Goal: Communication & Community: Answer question/provide support

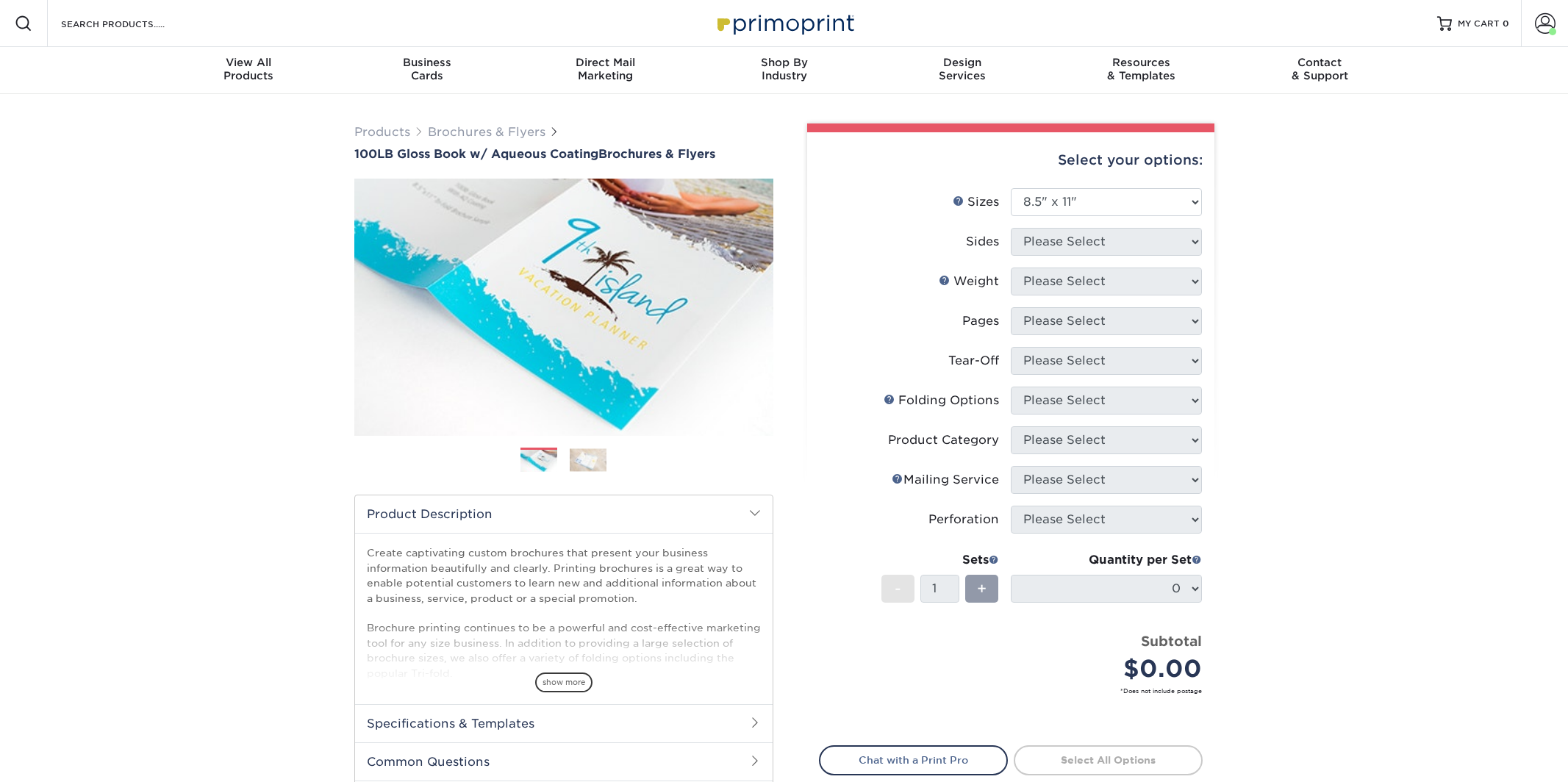
select select "8.50x11.00"
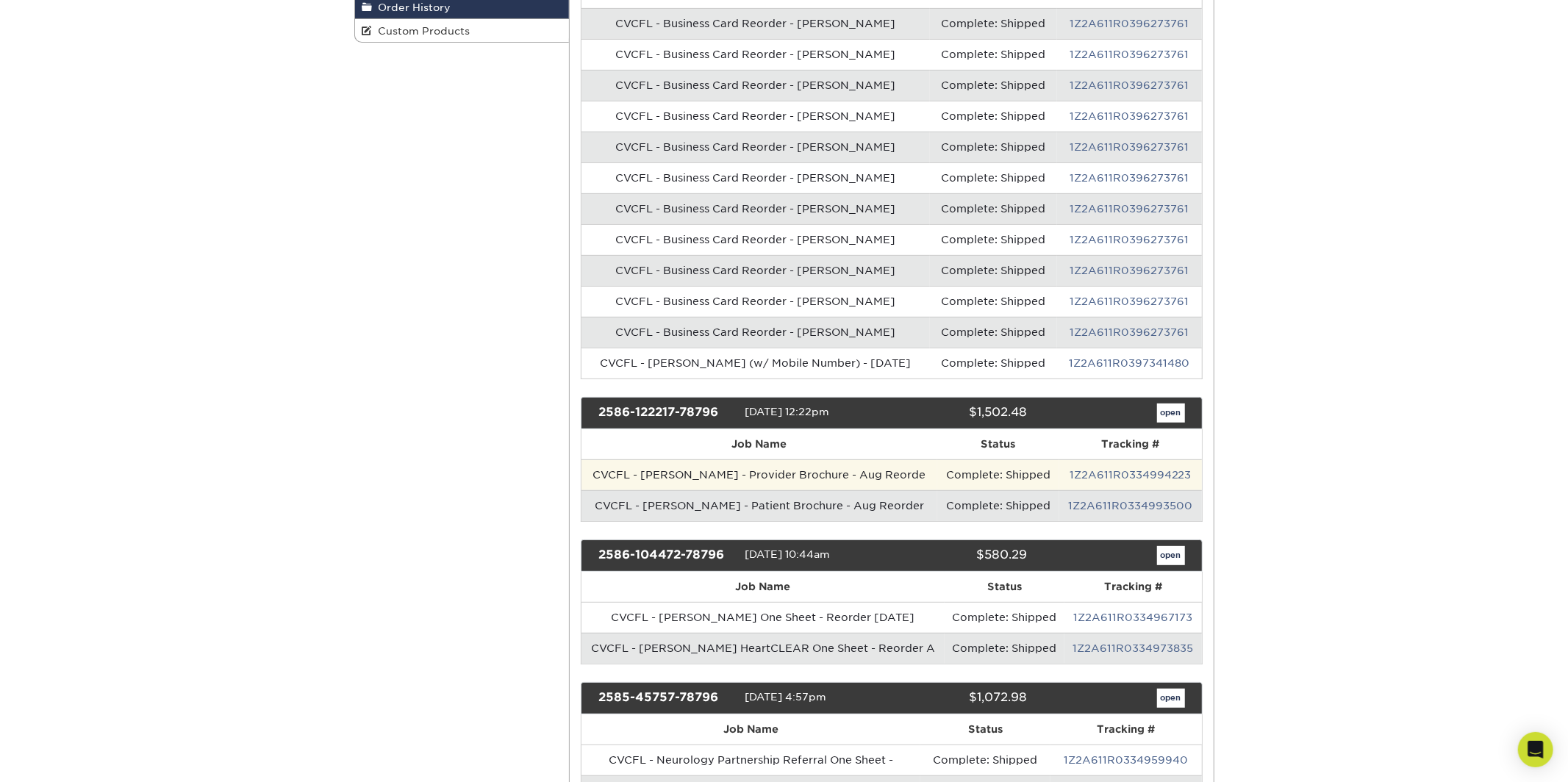
scroll to position [358, 0]
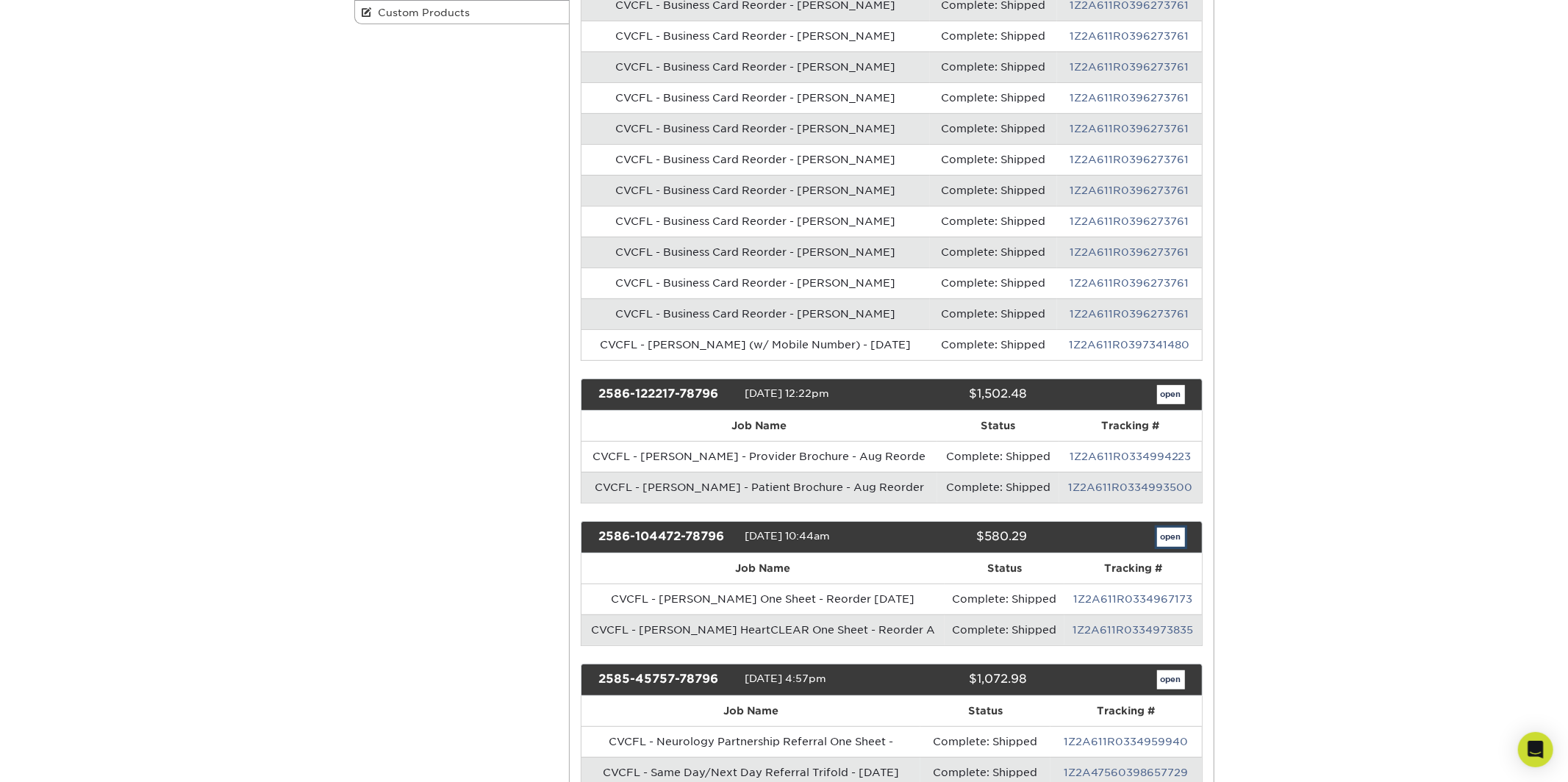
click at [1171, 538] on link "open" at bounding box center [1171, 537] width 28 height 19
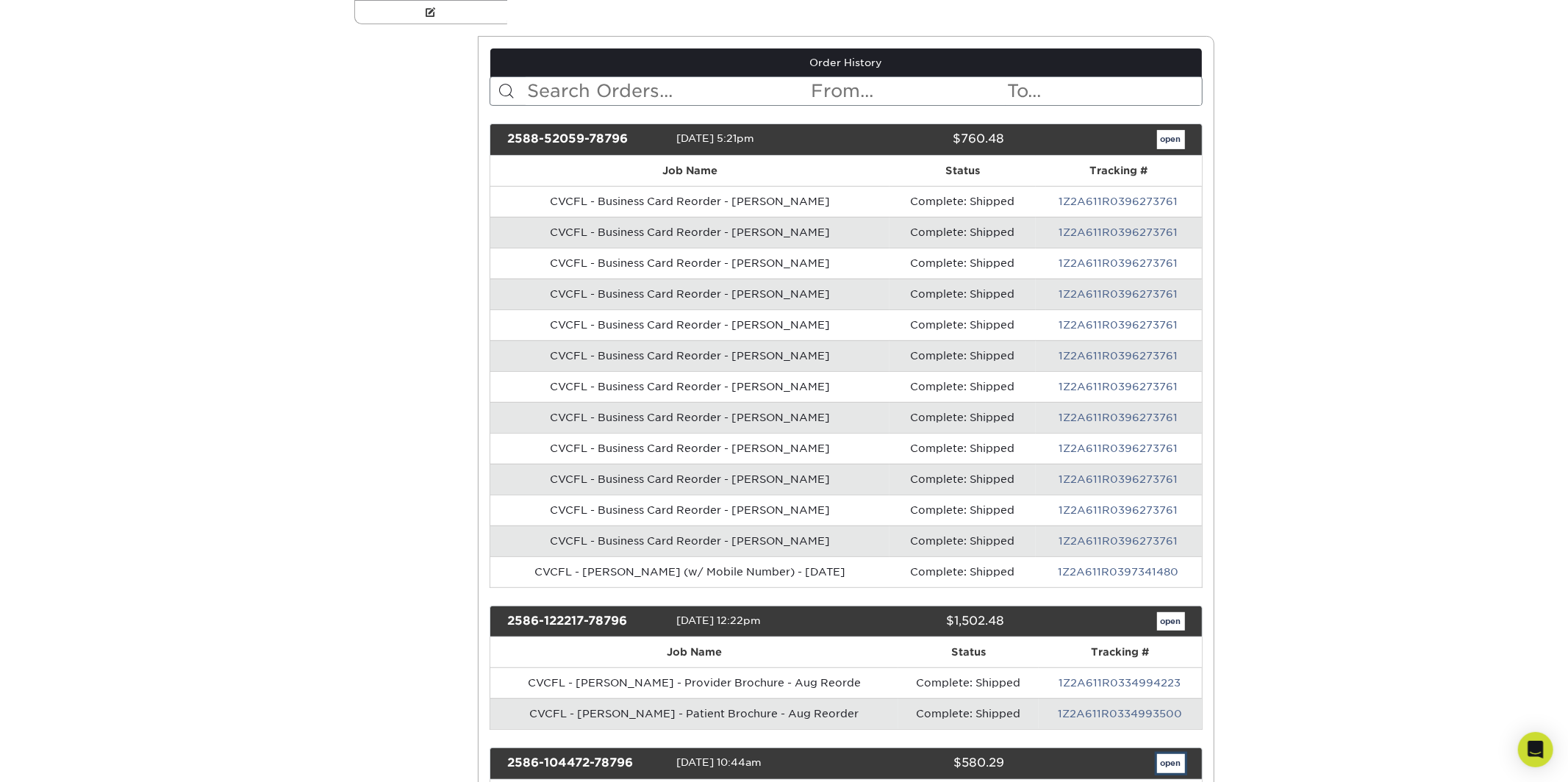
scroll to position [0, 0]
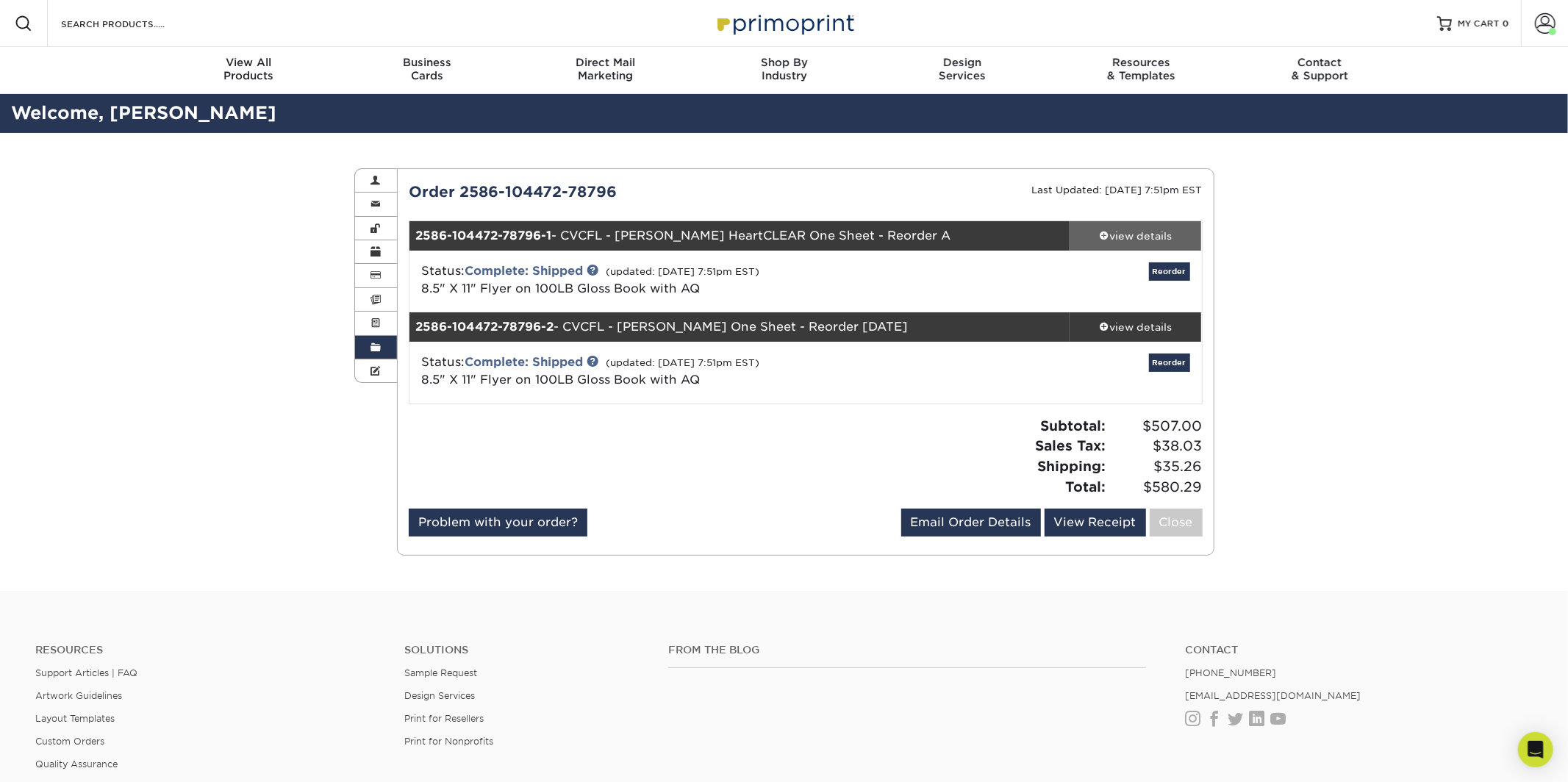
click at [1125, 237] on div "view details" at bounding box center [1136, 236] width 133 height 15
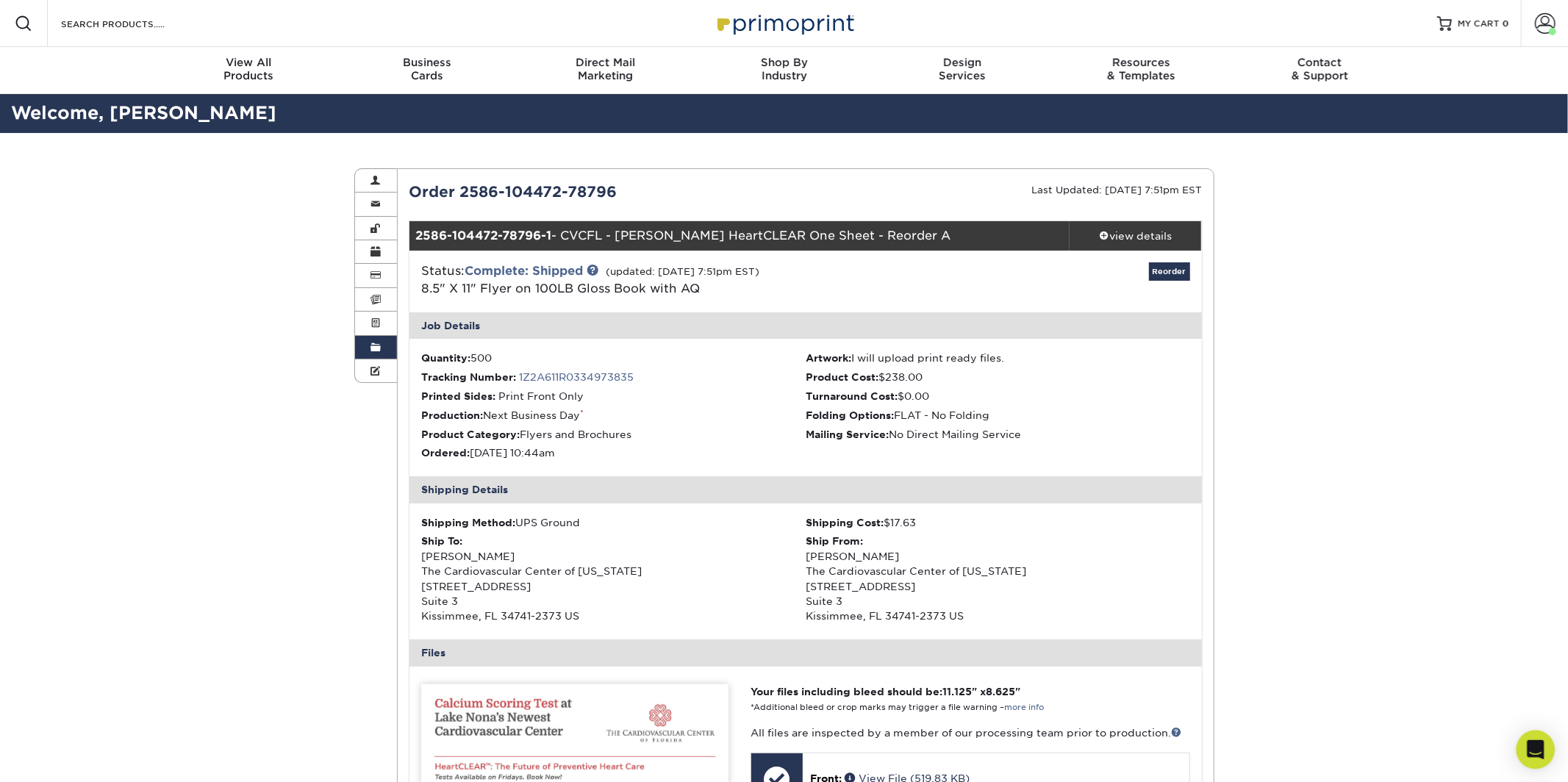
click at [1541, 741] on icon "Open Intercom Messenger" at bounding box center [1535, 750] width 17 height 19
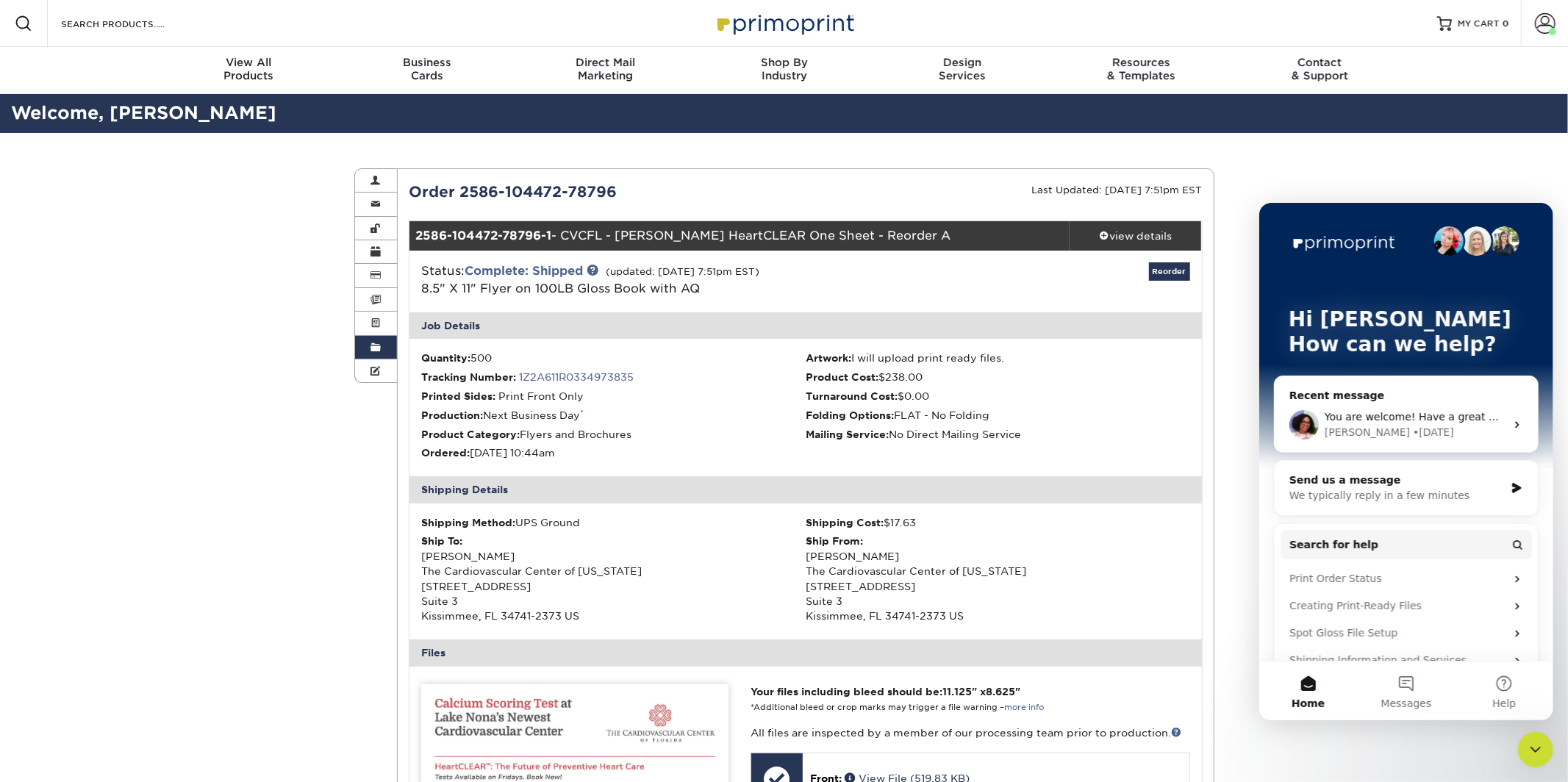
click at [1465, 426] on div "[PERSON_NAME] • [DATE]" at bounding box center [1414, 432] width 181 height 16
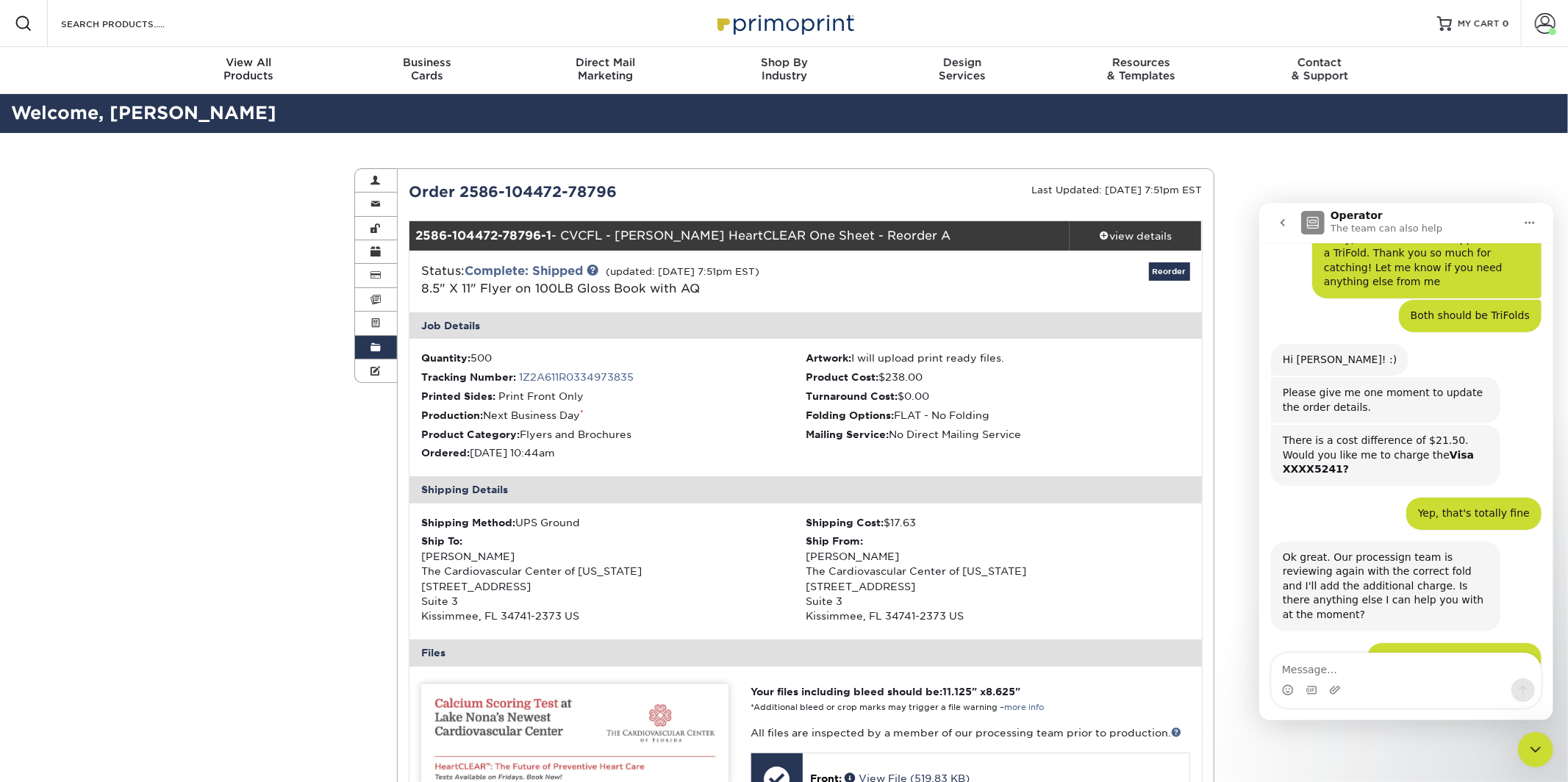
scroll to position [872, 0]
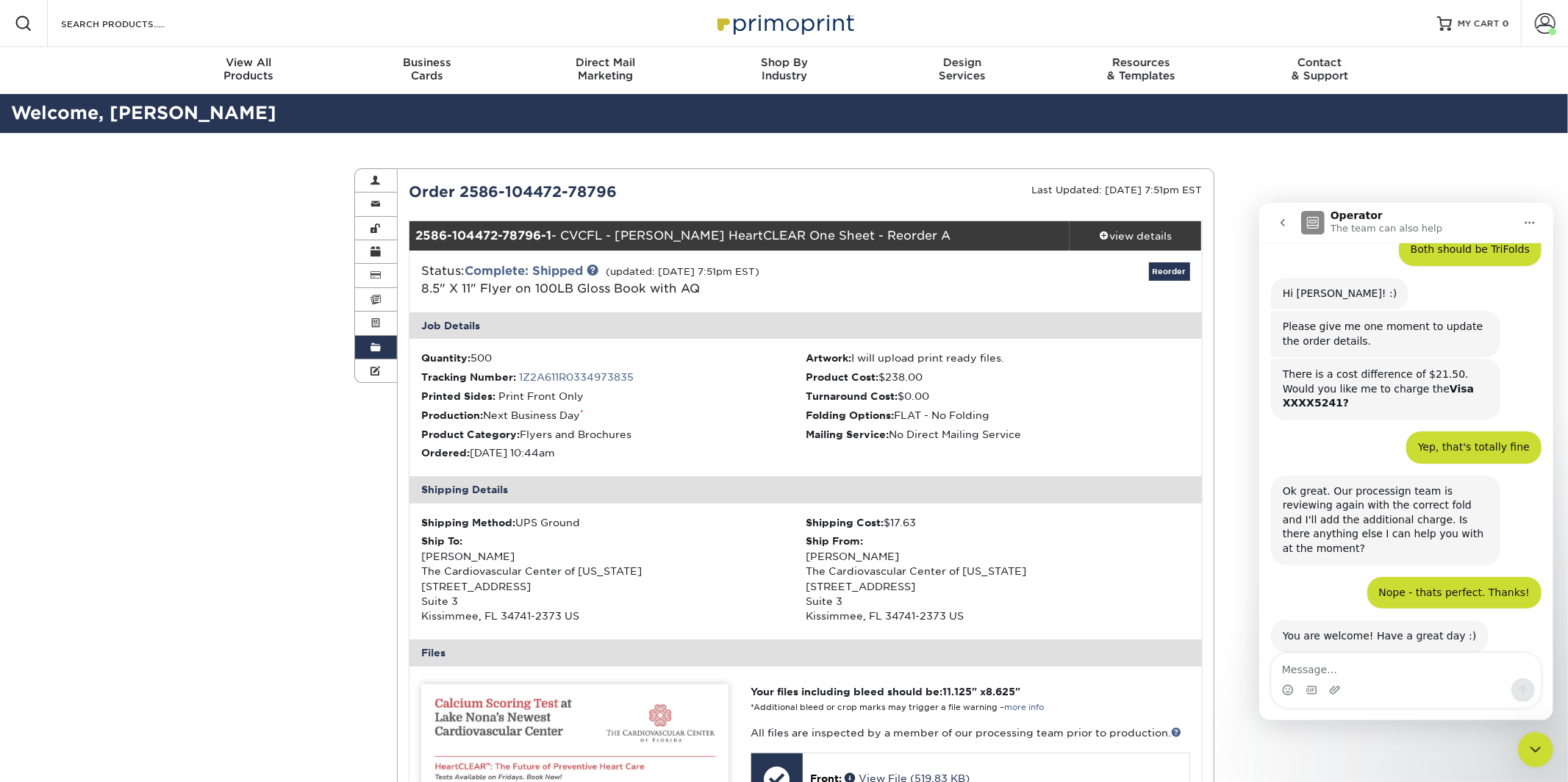
click at [1379, 679] on div "Intercom messenger" at bounding box center [1405, 689] width 269 height 24
click at [1375, 674] on textarea "Message…" at bounding box center [1405, 665] width 269 height 25
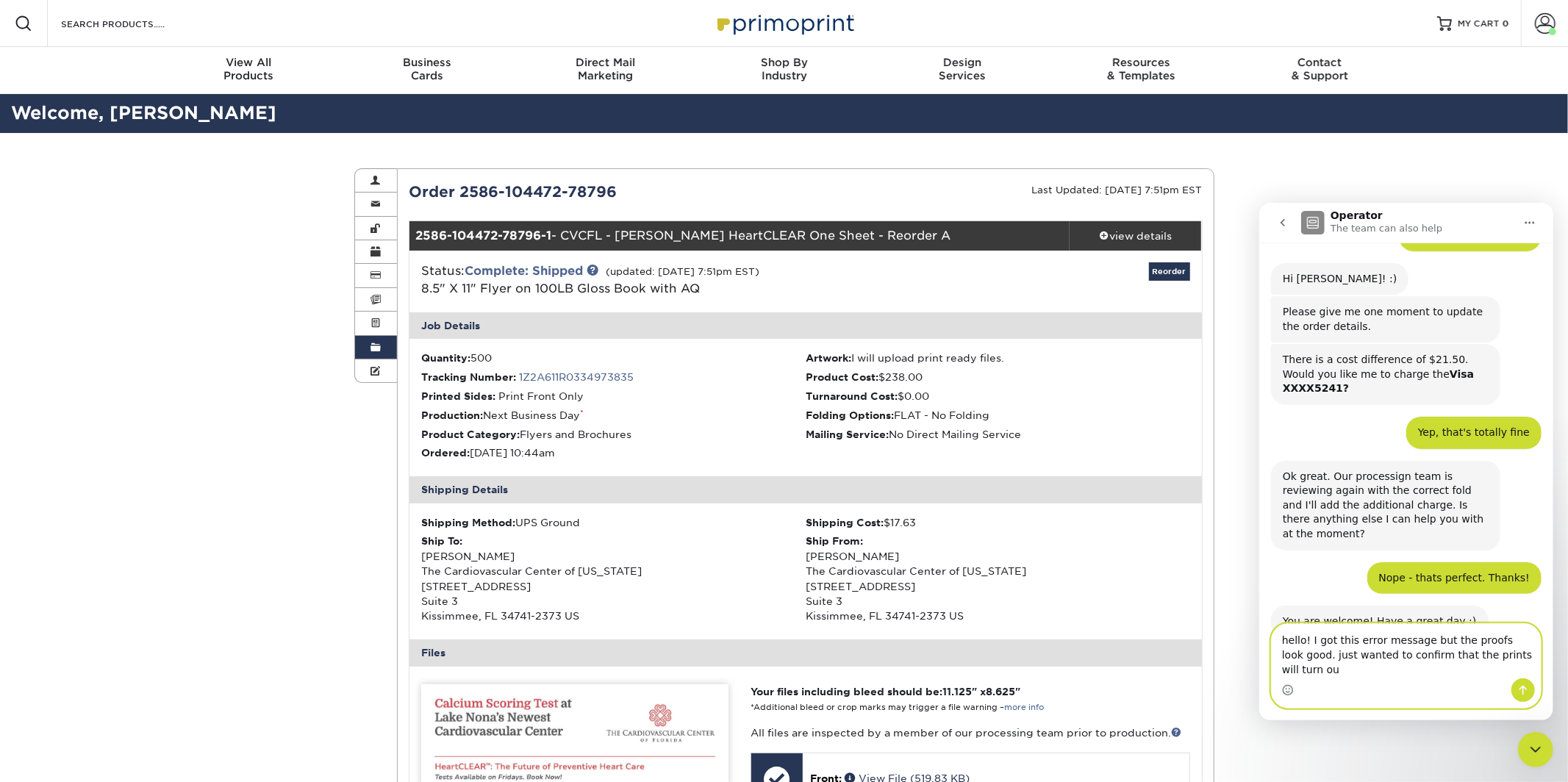
scroll to position [901, 0]
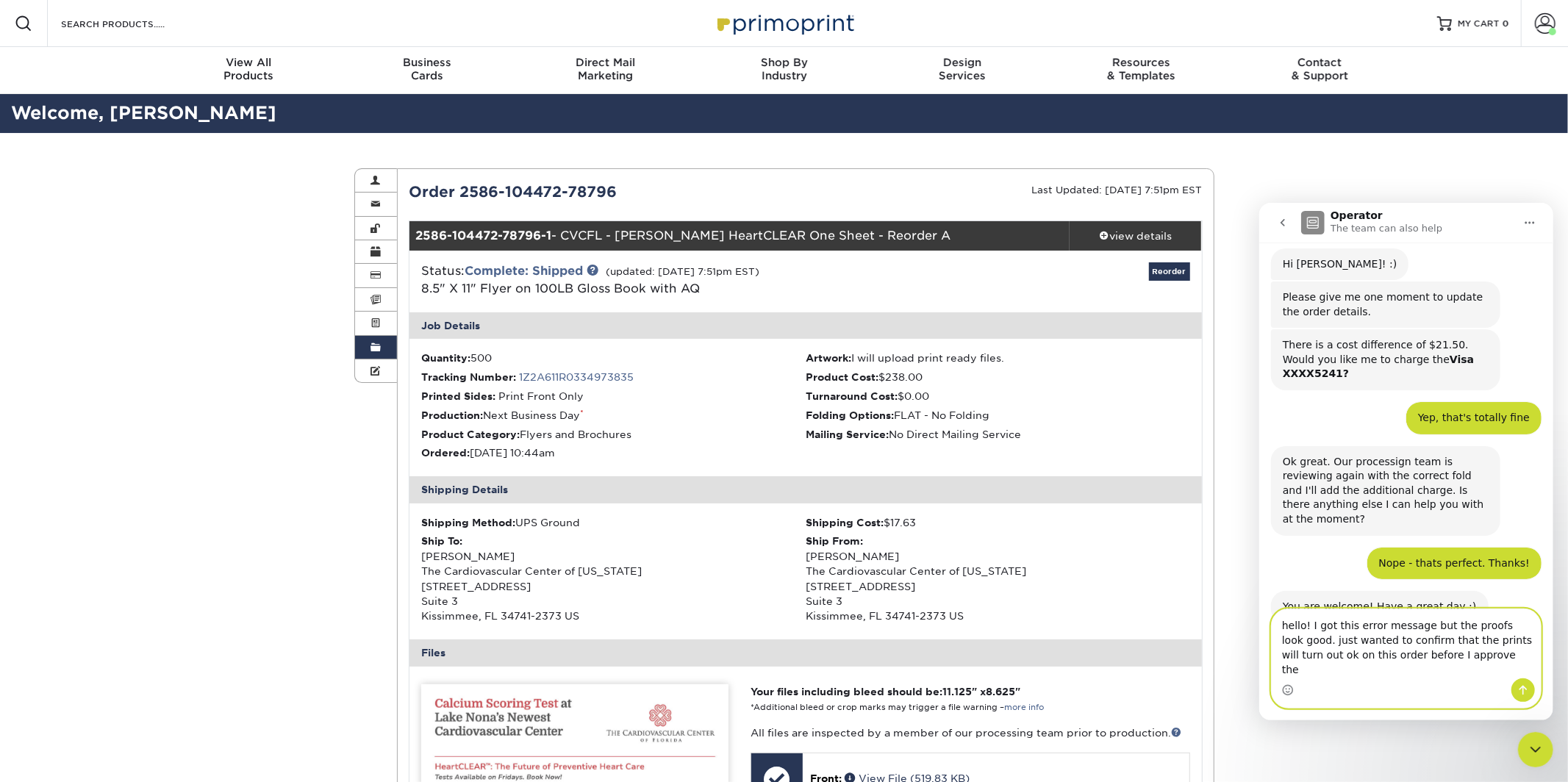
type textarea "hello! I got this error message but the proofs look good. just wanted to confir…"
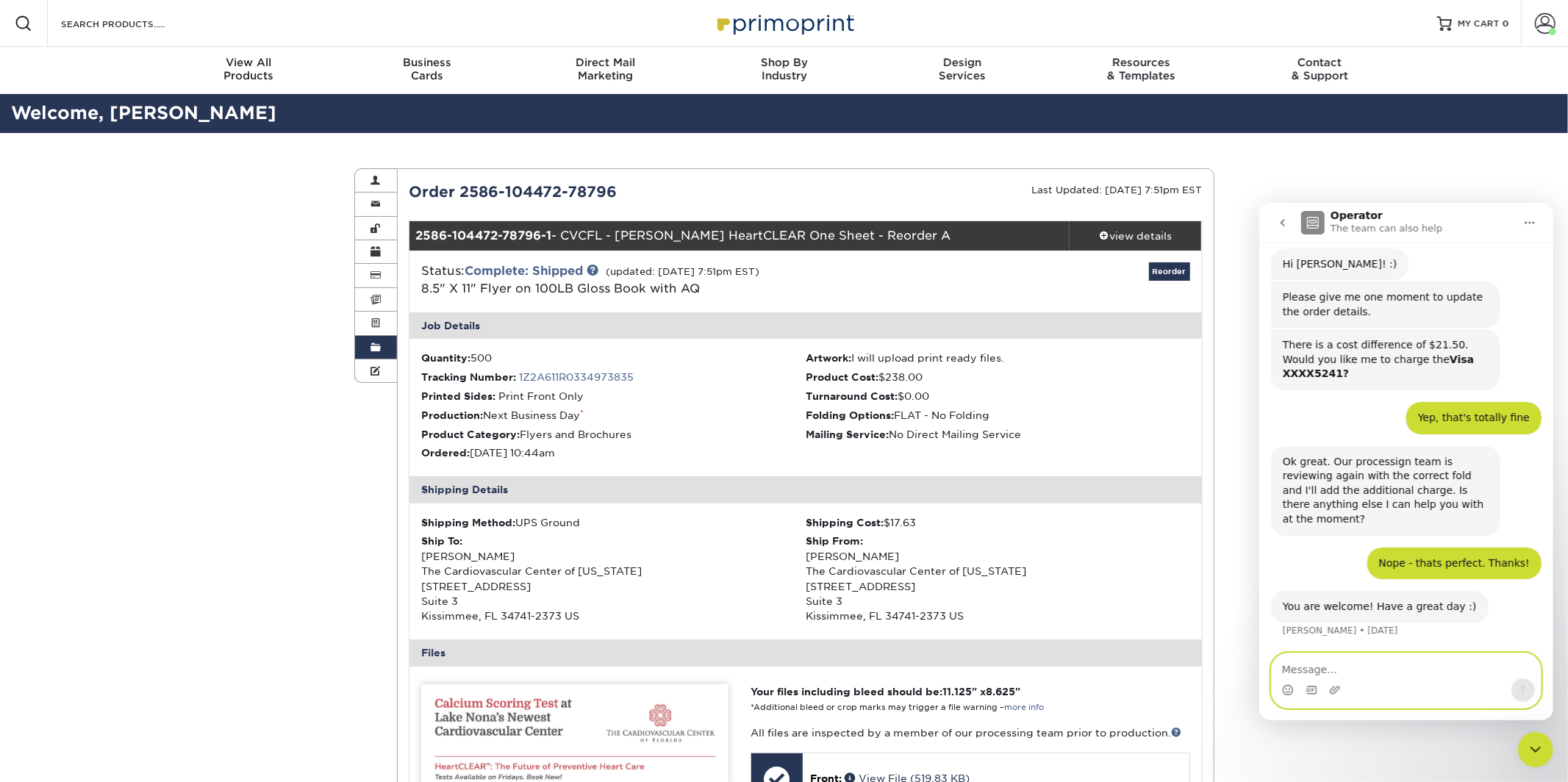
scroll to position [979, 0]
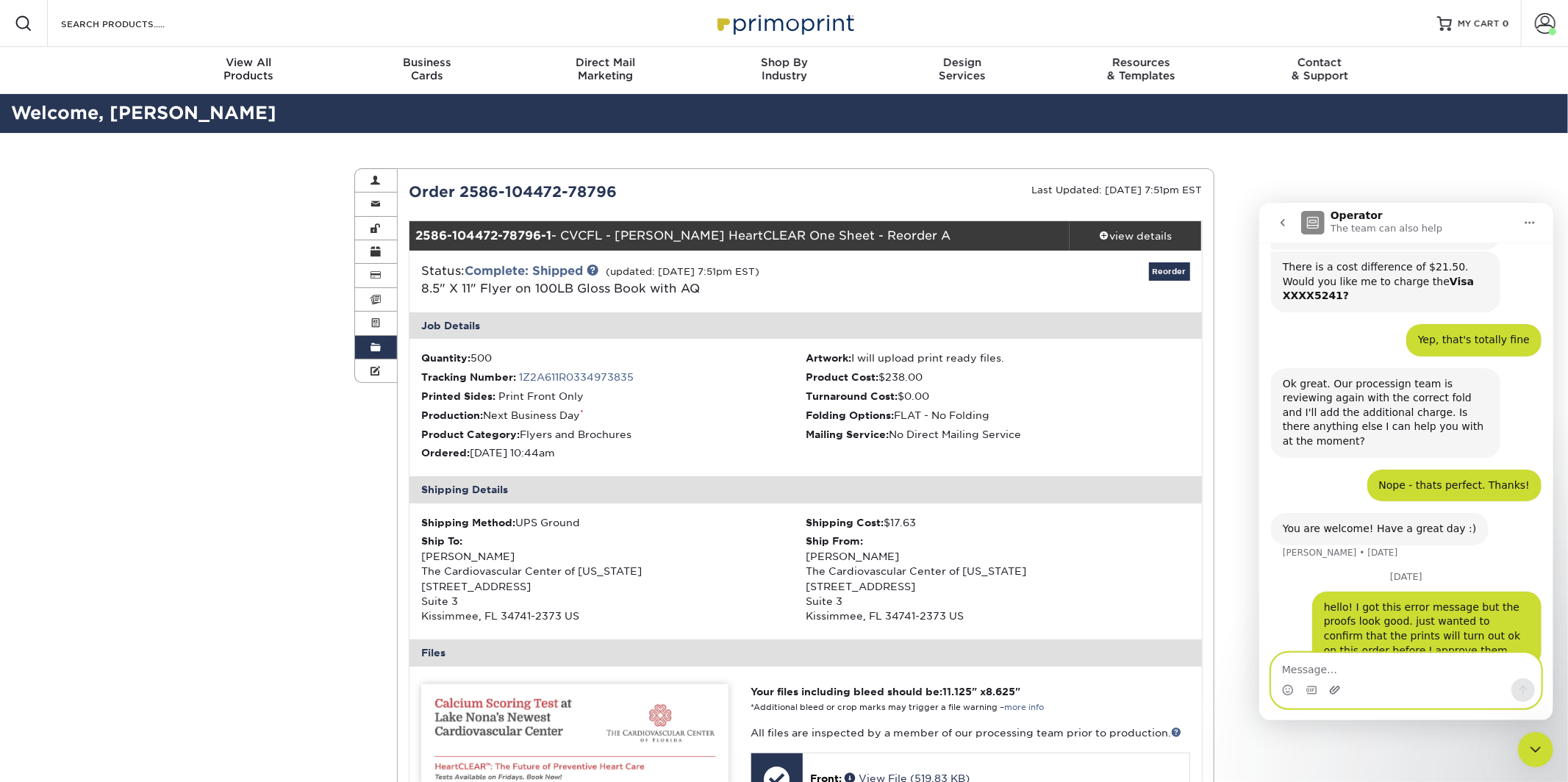
click at [1334, 689] on icon "Upload attachment" at bounding box center [1334, 689] width 12 height 12
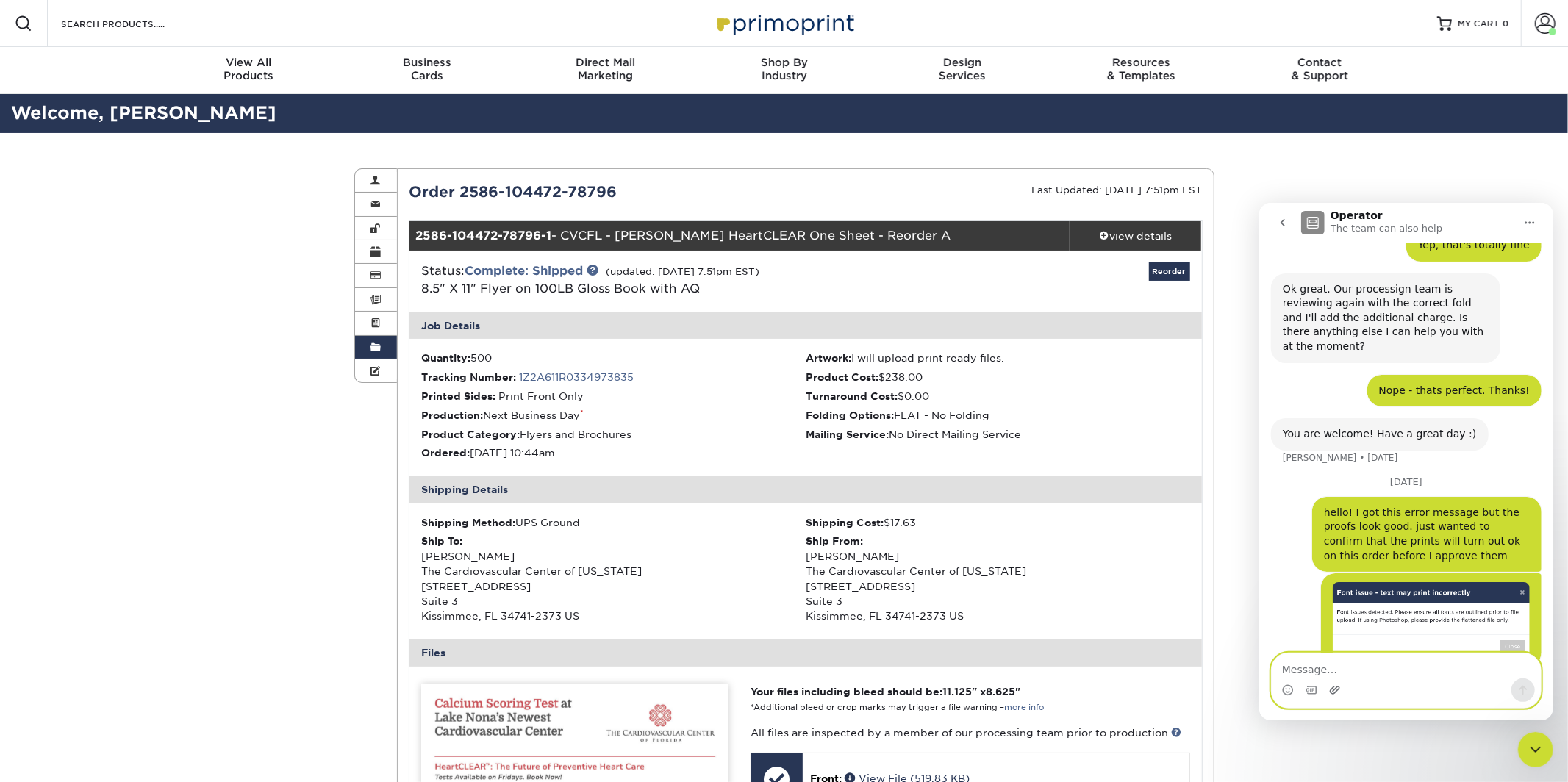
click at [1335, 691] on icon "Upload attachment" at bounding box center [1334, 689] width 10 height 8
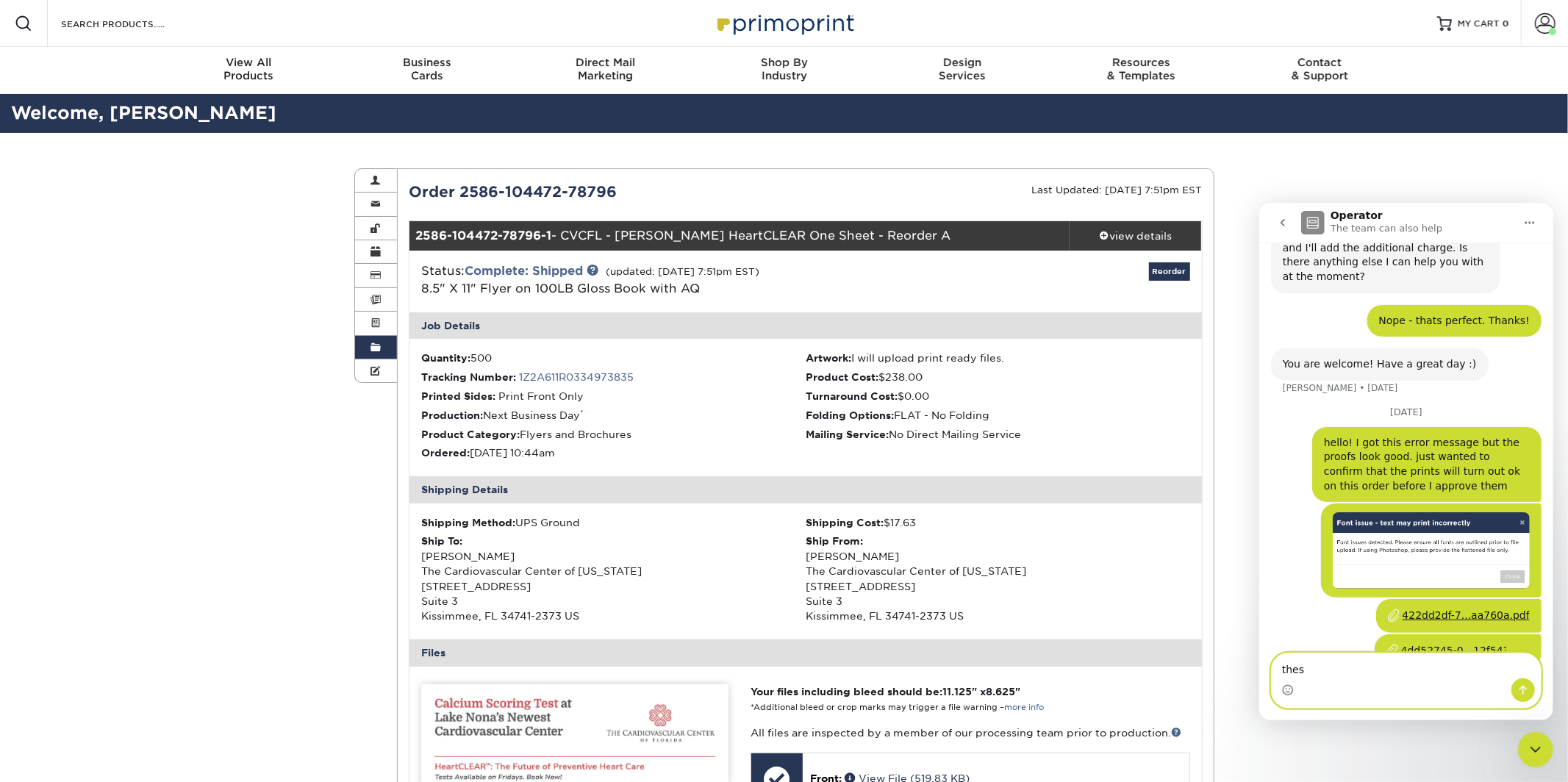
scroll to position [1201, 0]
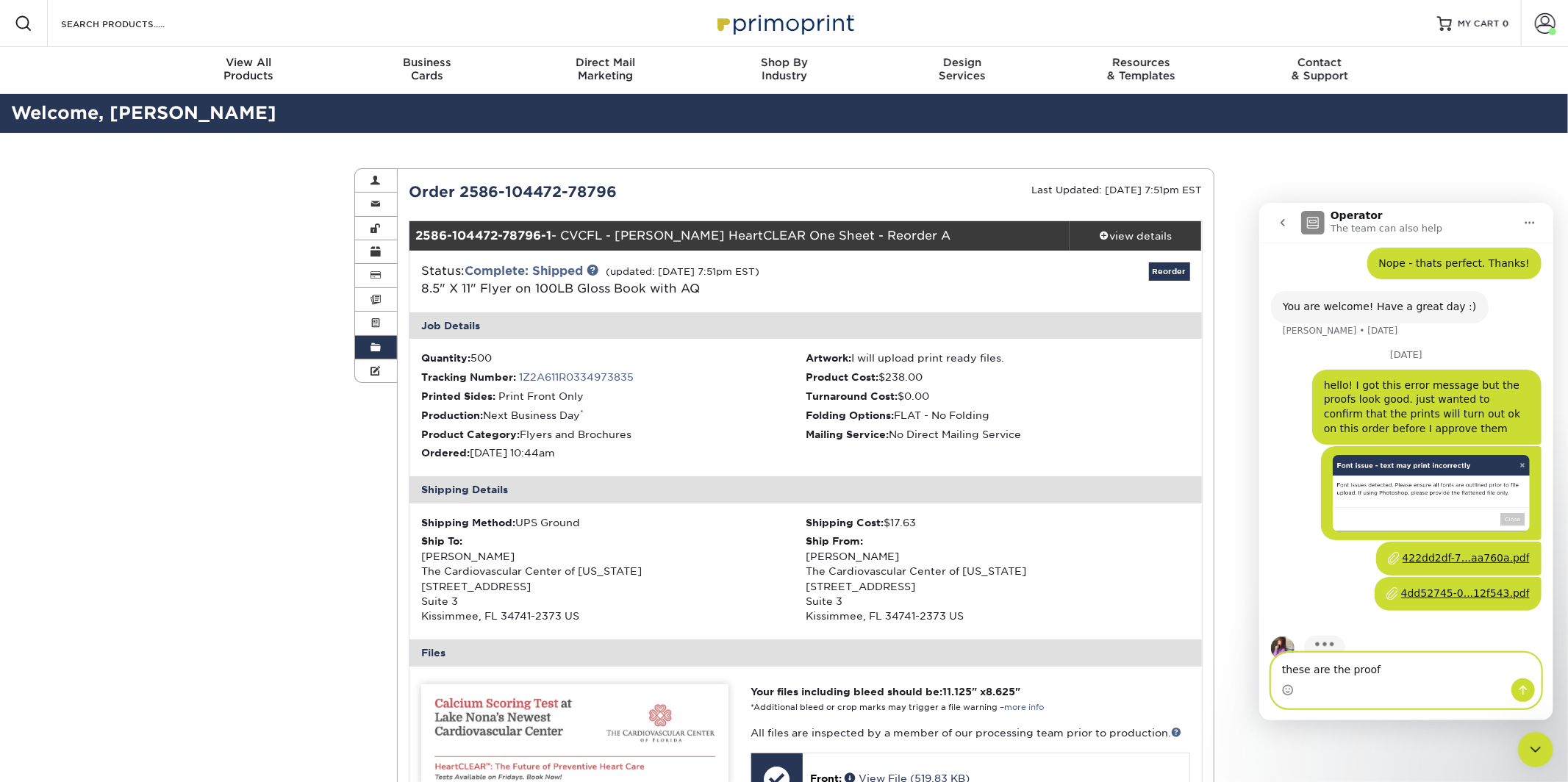
type textarea "these are the proofs"
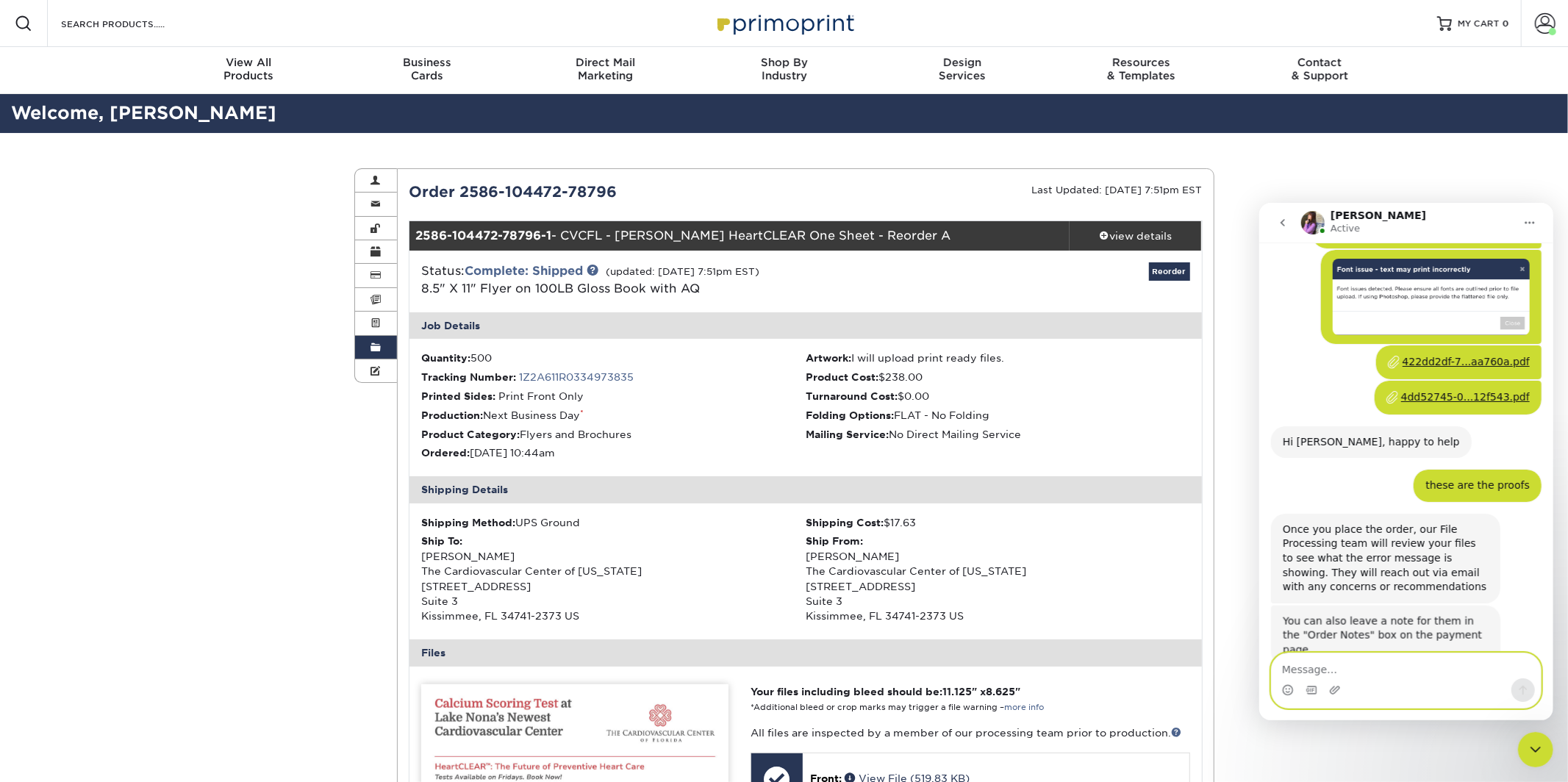
scroll to position [1382, 0]
click at [1356, 666] on textarea "Message…" at bounding box center [1405, 665] width 269 height 25
type textarea "ok thanks!"
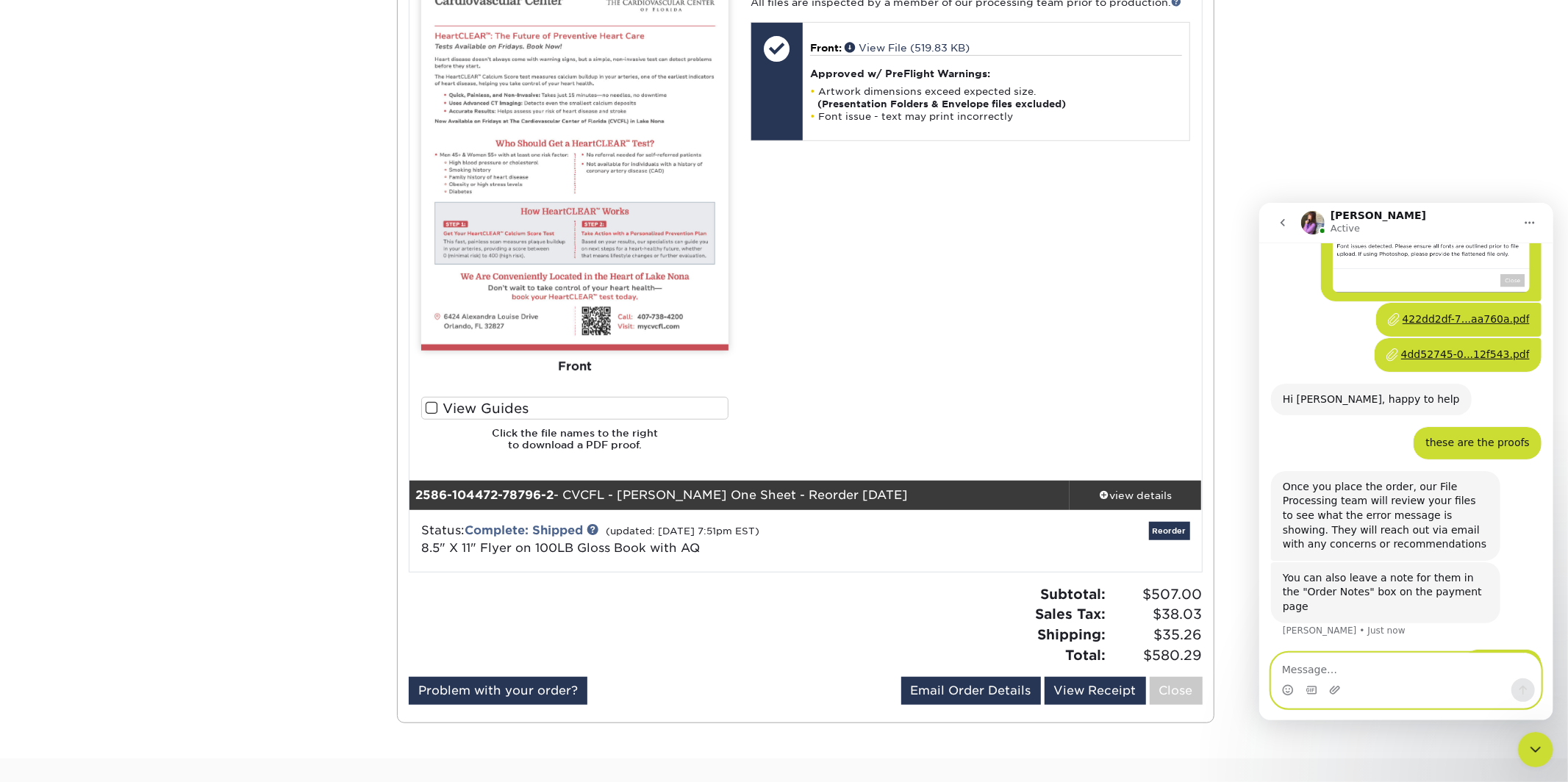
scroll to position [493, 0]
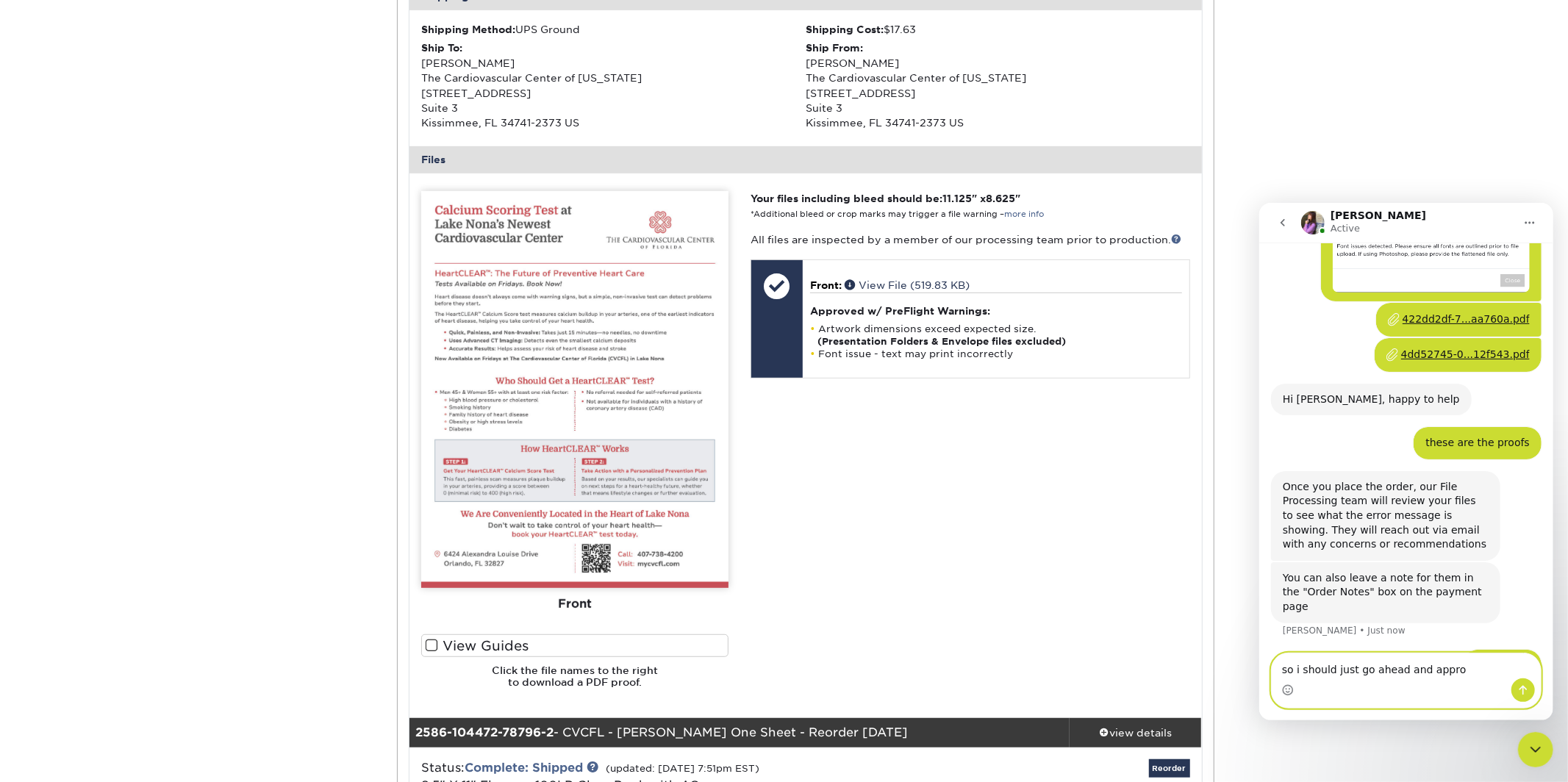
type textarea "so i should just go ahead and approv"
